Goal: Navigation & Orientation: Find specific page/section

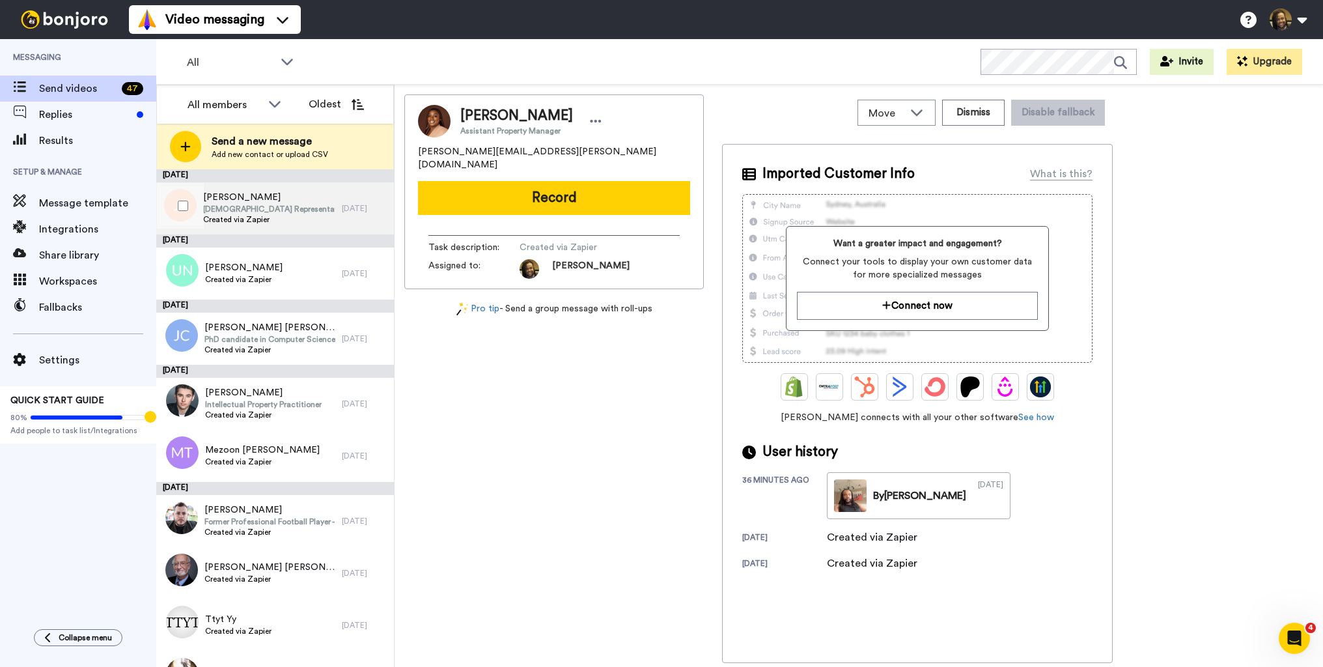
click at [310, 210] on span "[DEMOGRAPHIC_DATA] Representative for [US_STATE]'s 8th Congressional District" at bounding box center [269, 209] width 132 height 10
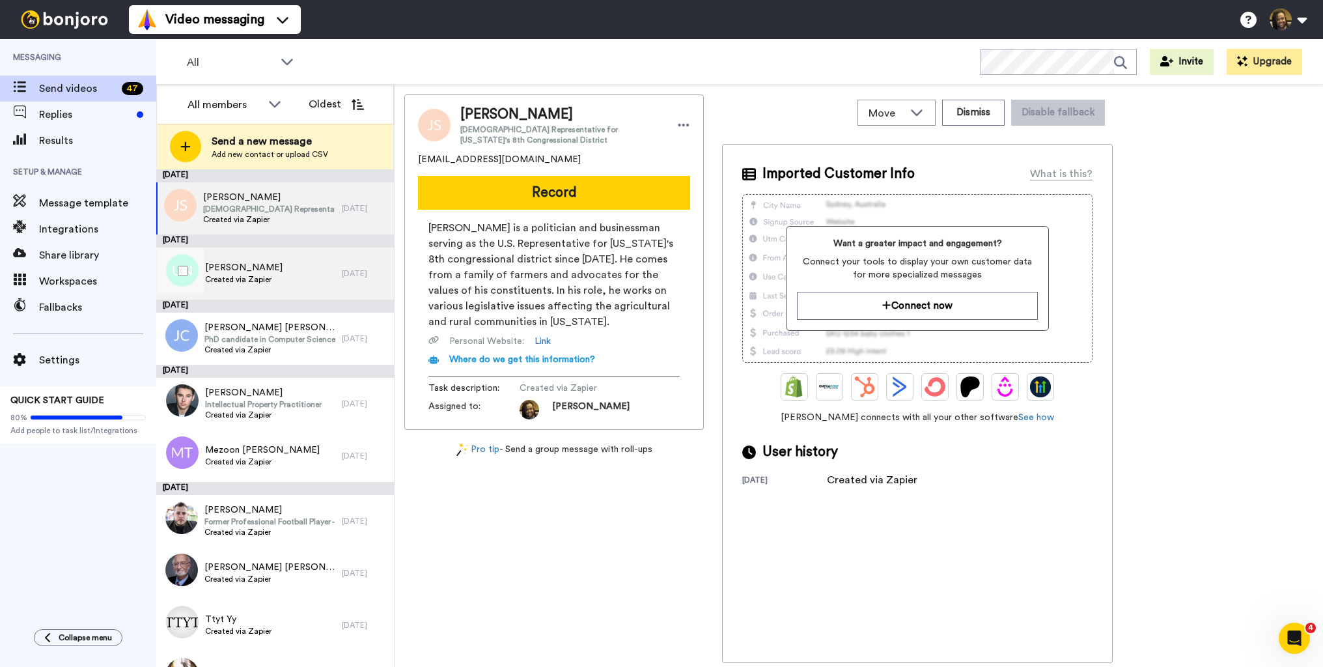
click at [293, 259] on div "Uche Nkechukwu Created via Zapier" at bounding box center [249, 273] width 186 height 52
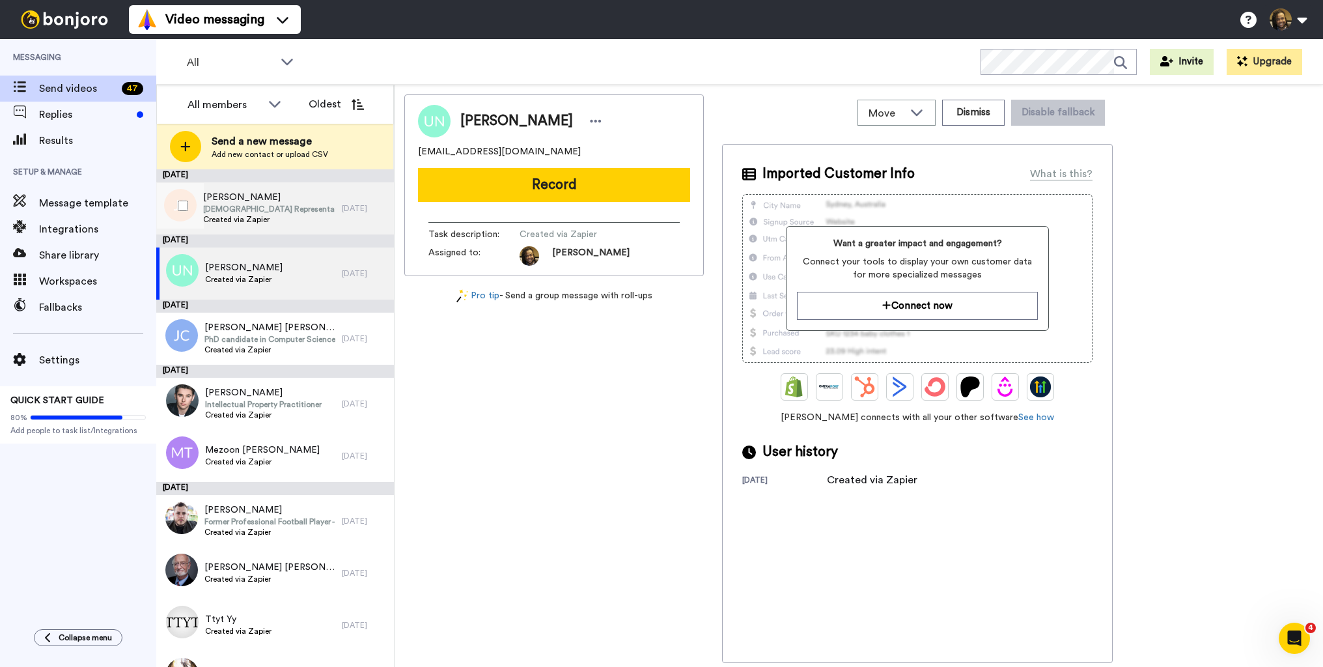
click at [287, 211] on span "[DEMOGRAPHIC_DATA] Representative for [US_STATE]'s 8th Congressional District" at bounding box center [269, 209] width 132 height 10
